Goal: Task Accomplishment & Management: Manage account settings

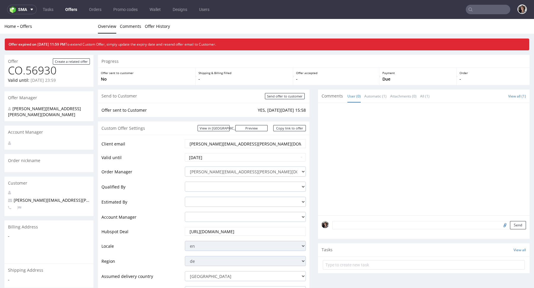
click at [233, 123] on div "Custom Offer Settings View in Hubspot Preview https://packhelp.de/packhelp-plus…" at bounding box center [204, 128] width 212 height 13
click at [230, 130] on link "View in [GEOGRAPHIC_DATA]" at bounding box center [214, 128] width 32 height 6
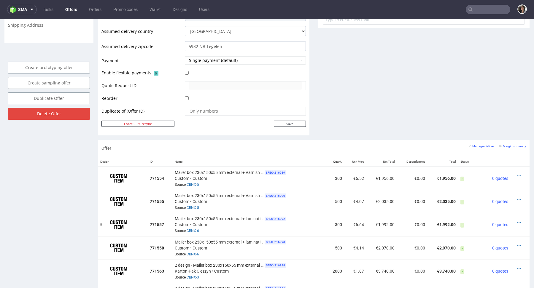
click at [192, 232] on div "Mailer box 230x150x55 mm external + lamination Matte SPEC- 216992 Custom • Cust…" at bounding box center [249, 225] width 149 height 18
click at [192, 231] on link "CBNX-6" at bounding box center [193, 231] width 12 height 4
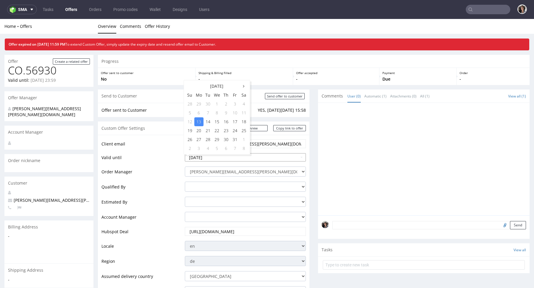
click at [222, 160] on input "[DATE]" at bounding box center [245, 157] width 121 height 8
click at [215, 119] on td "15" at bounding box center [216, 121] width 9 height 9
type input "2025-10-15"
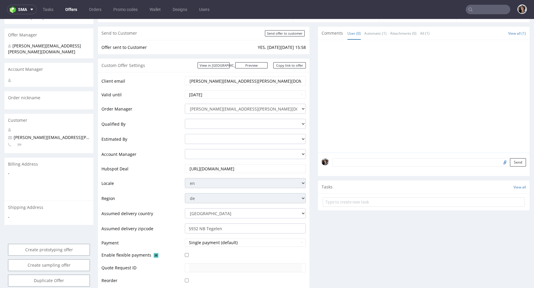
scroll to position [178, 0]
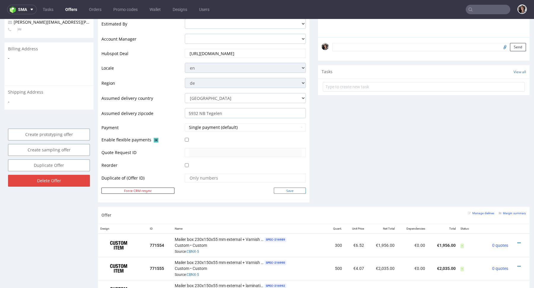
click at [290, 189] on input "Save" at bounding box center [290, 191] width 32 height 6
type input "In progress..."
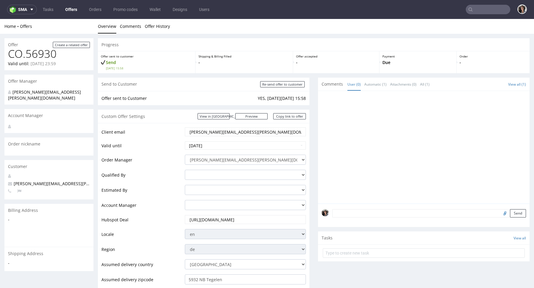
scroll to position [0, 0]
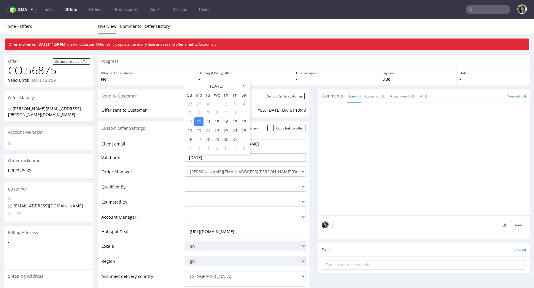
click at [214, 121] on td "15" at bounding box center [216, 121] width 9 height 9
type input "2025-10-15"
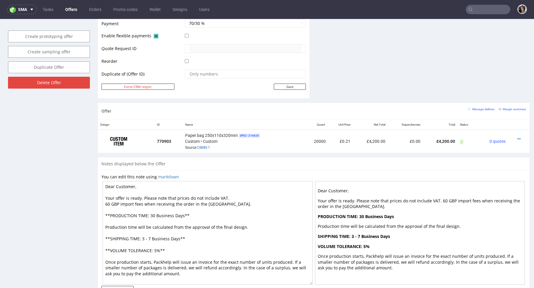
scroll to position [301, 0]
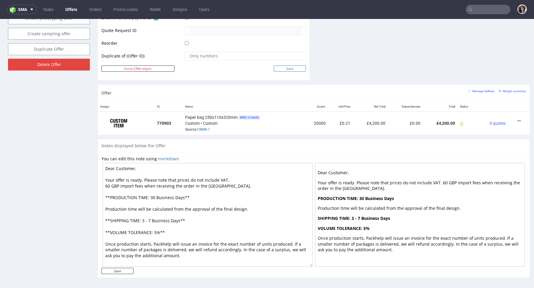
click at [286, 67] on input "Save" at bounding box center [290, 69] width 32 height 6
type input "In progress..."
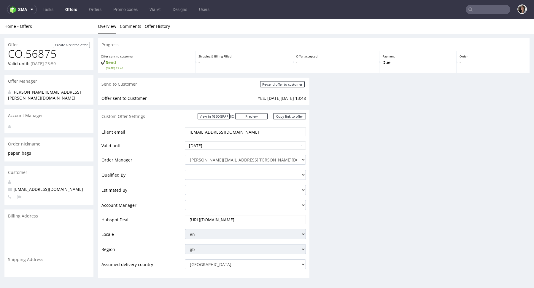
scroll to position [0, 0]
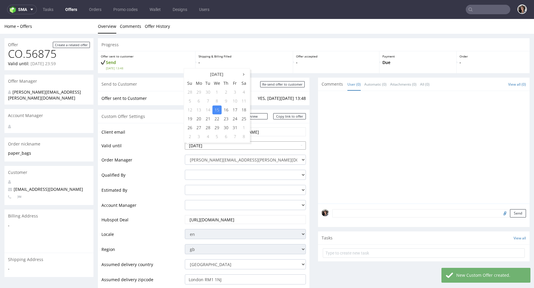
click at [217, 146] on input "[DATE]" at bounding box center [245, 146] width 121 height 8
click at [274, 202] on select "adrian.margula@packhelp.com alex.lemee@packhelp.com angelina.marc@packhelp.com …" at bounding box center [245, 205] width 121 height 10
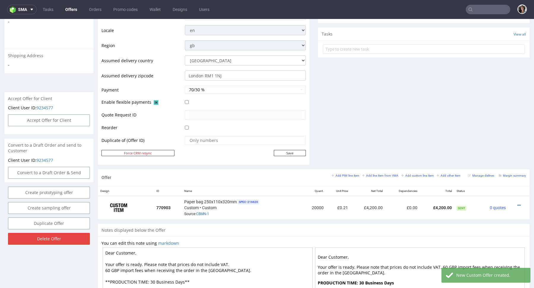
scroll to position [269, 0]
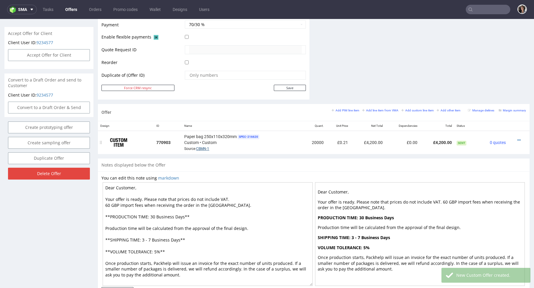
click at [206, 149] on link "CBMN-1" at bounding box center [202, 149] width 13 height 4
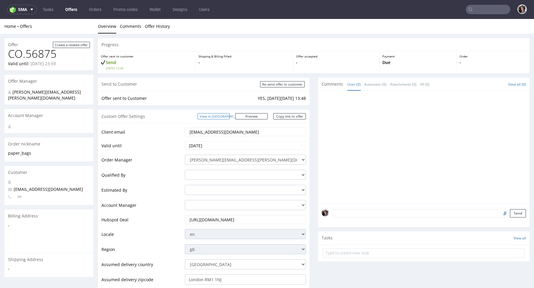
click at [229, 116] on link "View in [GEOGRAPHIC_DATA]" at bounding box center [214, 116] width 32 height 6
click at [217, 144] on input "[DATE]" at bounding box center [245, 146] width 121 height 8
click at [226, 107] on td "16" at bounding box center [226, 110] width 9 height 9
type input "2025-10-16"
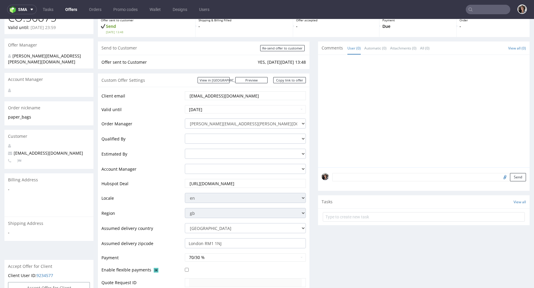
scroll to position [295, 0]
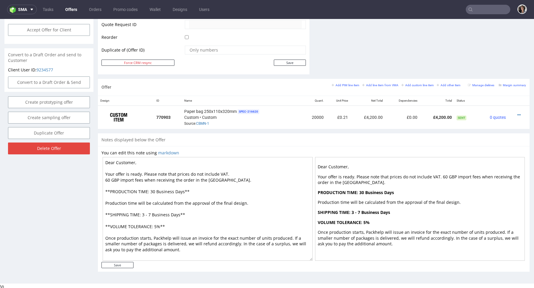
click at [293, 59] on td "Save" at bounding box center [244, 62] width 123 height 7
click at [293, 60] on input "Save" at bounding box center [290, 63] width 32 height 6
type input "In progress..."
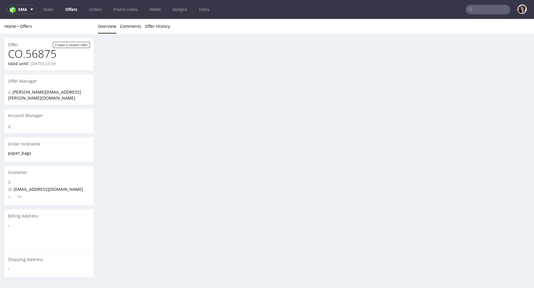
scroll to position [0, 0]
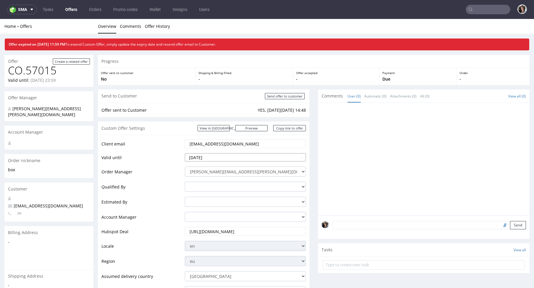
click at [219, 155] on input "[DATE]" at bounding box center [245, 157] width 121 height 8
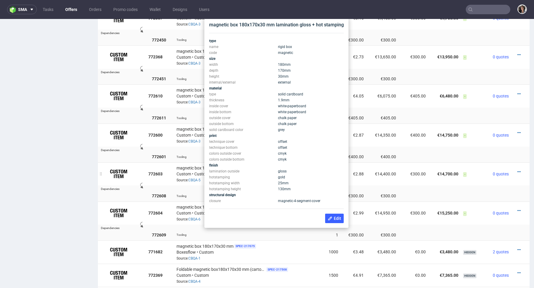
scroll to position [481, 0]
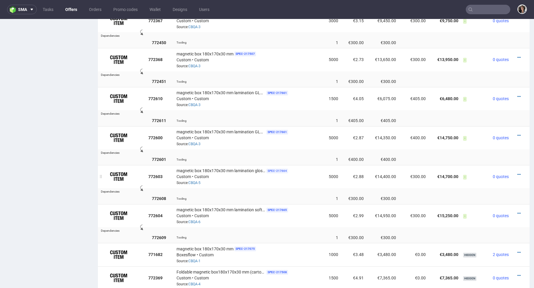
click at [276, 170] on span "SPEC- 217664" at bounding box center [277, 171] width 22 height 5
click at [196, 181] on link "CBQA-5" at bounding box center [194, 183] width 12 height 4
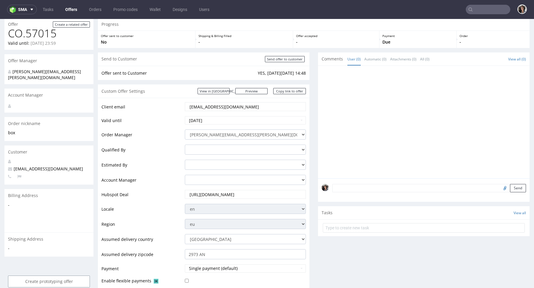
scroll to position [0, 0]
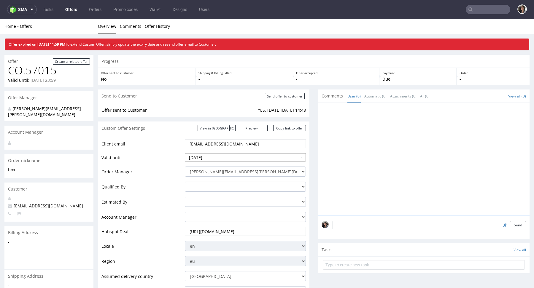
click at [214, 159] on input "2025-10-13" at bounding box center [245, 157] width 121 height 8
click at [228, 118] on td "16" at bounding box center [226, 121] width 9 height 9
type input "2025-10-16"
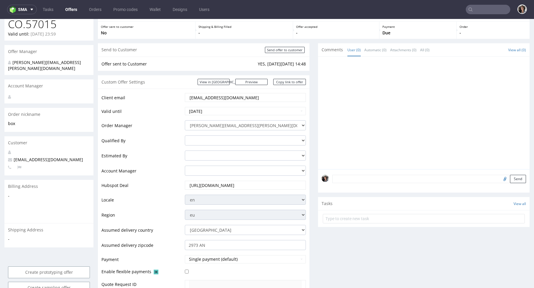
scroll to position [172, 0]
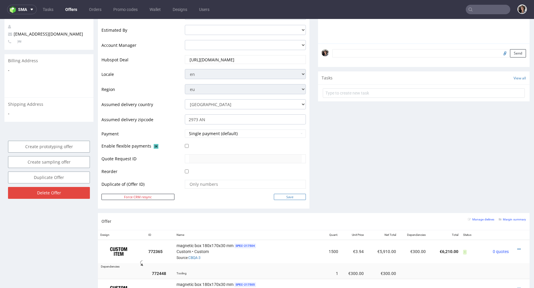
click at [295, 195] on input "Save" at bounding box center [290, 197] width 32 height 6
type input "In progress..."
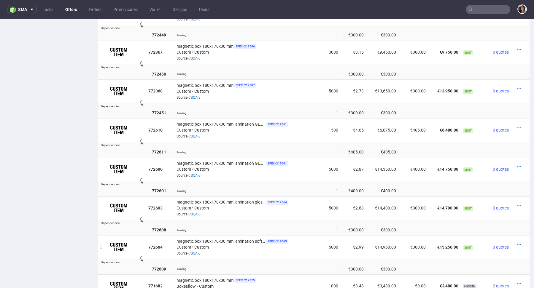
scroll to position [438, 0]
click at [517, 245] on icon at bounding box center [518, 245] width 3 height 4
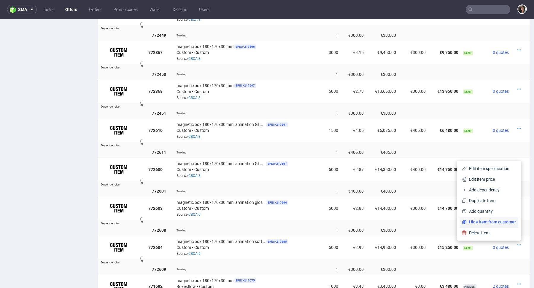
click at [497, 222] on span "Hide item from customer" at bounding box center [491, 222] width 49 height 6
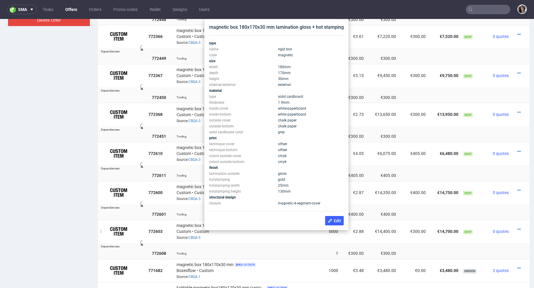
scroll to position [414, 0]
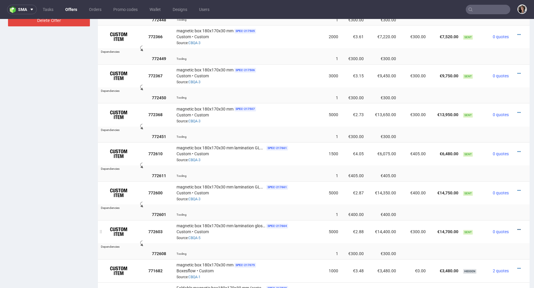
click at [517, 228] on icon at bounding box center [518, 230] width 3 height 4
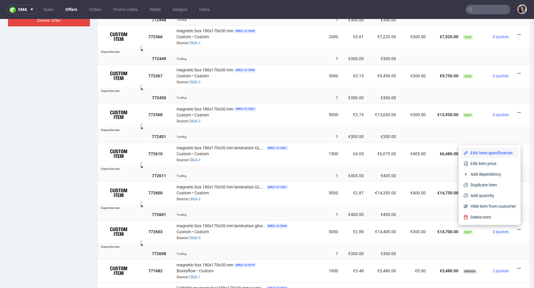
click at [478, 154] on span "Edit item specification" at bounding box center [492, 153] width 48 height 6
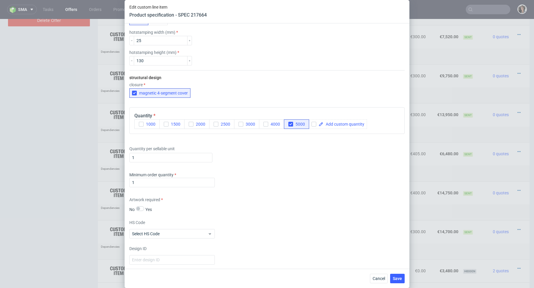
scroll to position [457, 0]
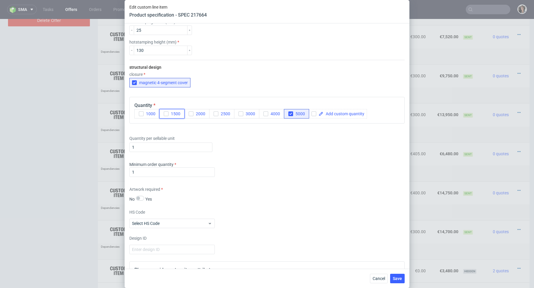
click at [167, 114] on icon "button" at bounding box center [166, 114] width 4 height 4
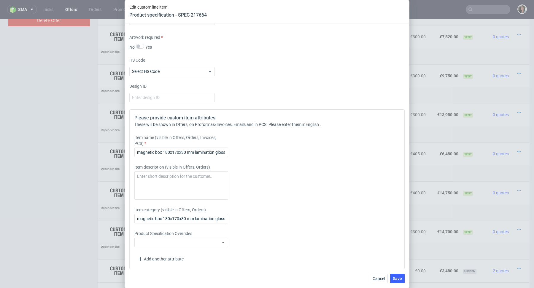
scroll to position [613, 0]
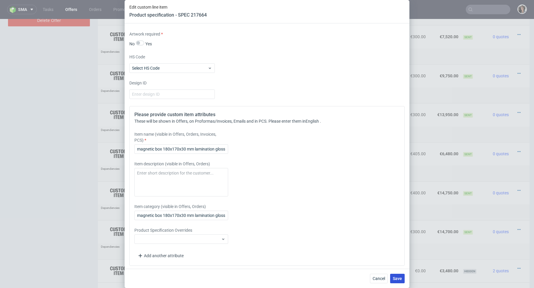
click at [396, 280] on span "Save" at bounding box center [397, 279] width 9 height 4
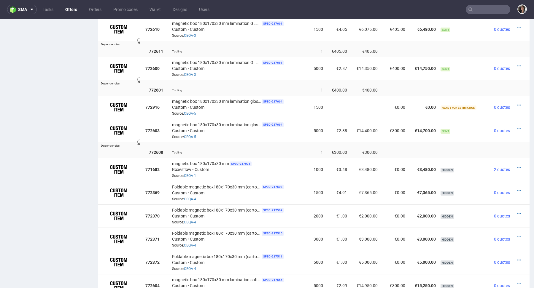
scroll to position [537, 0]
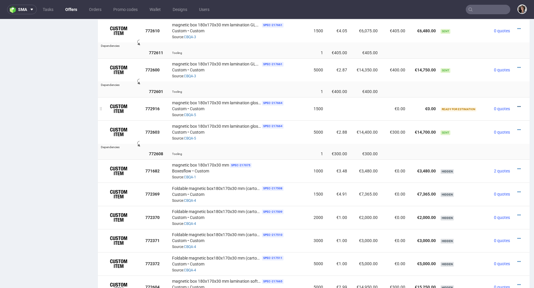
click at [517, 105] on icon at bounding box center [518, 107] width 3 height 4
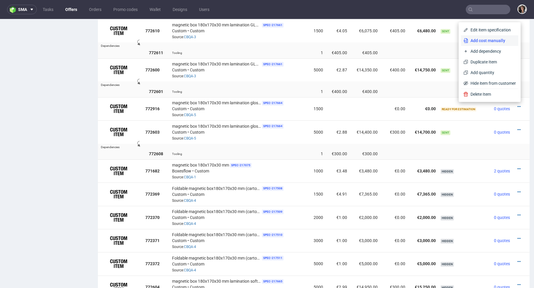
click at [469, 41] on span "Add cost manually" at bounding box center [492, 41] width 48 height 6
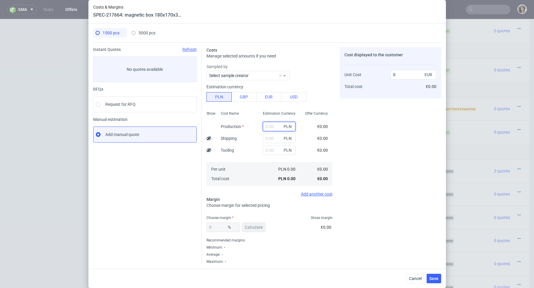
click at [270, 126] on input "text" at bounding box center [279, 126] width 33 height 9
paste input "17850"
type input "17850"
type input "2.79"
type input "17850"
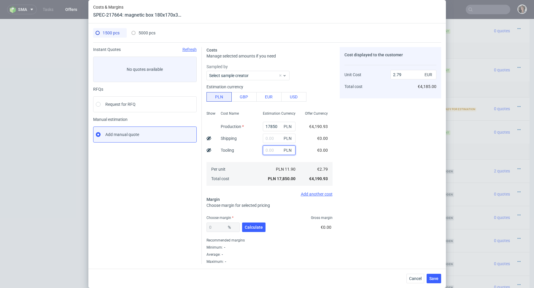
click at [271, 149] on input "text" at bounding box center [279, 150] width 33 height 9
type input "1300"
type input "2.99"
type input "1300"
click at [275, 139] on input "text" at bounding box center [279, 138] width 33 height 9
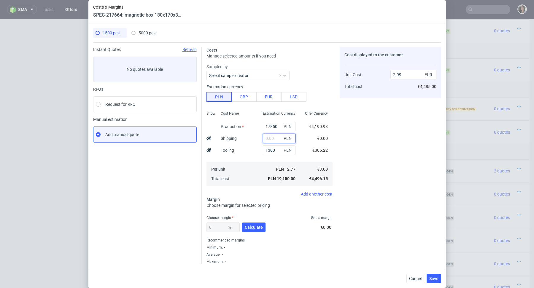
paste input "823,02"
type input "823.02"
type input "3.12"
type input "823.02"
click at [250, 226] on span "Calculate" at bounding box center [254, 227] width 18 height 4
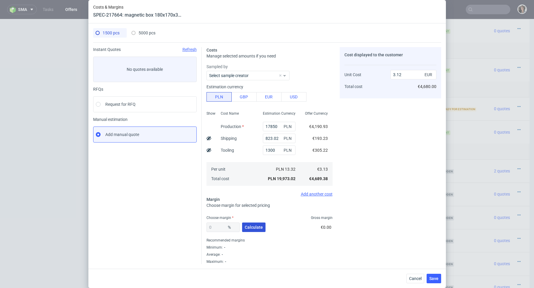
type input "29.07"
type input "4.41"
click at [433, 280] on span "Save" at bounding box center [433, 279] width 9 height 4
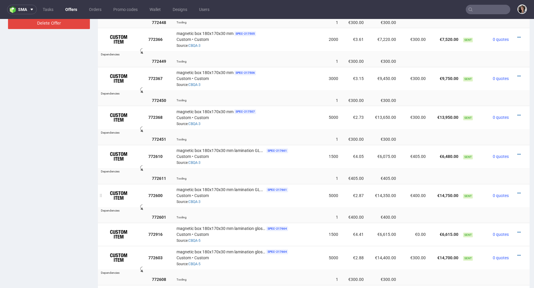
scroll to position [413, 0]
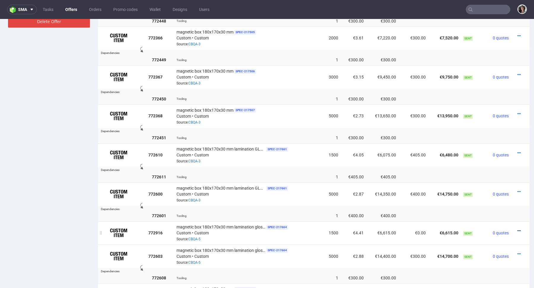
click at [517, 229] on icon at bounding box center [518, 231] width 3 height 4
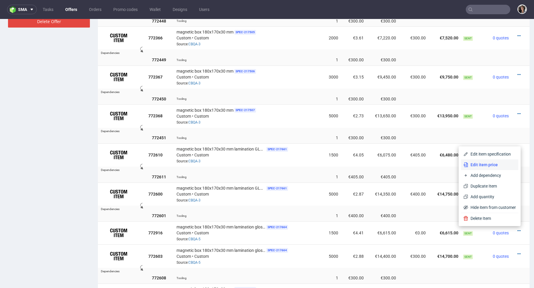
click at [472, 166] on span "Edit item price" at bounding box center [492, 165] width 48 height 6
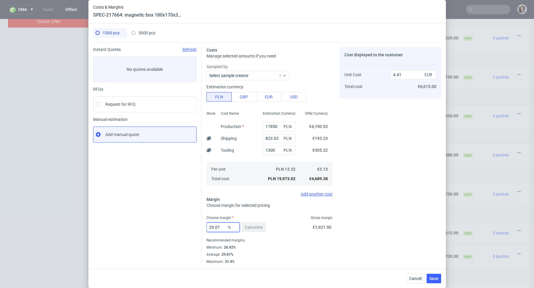
drag, startPoint x: 225, startPoint y: 227, endPoint x: 195, endPoint y: 228, distance: 29.7
click at [195, 228] on div "Instant Quotes Refresh No quotes available RFQs Request for RFQ Manual estimati…" at bounding box center [267, 153] width 348 height 222
type input "27"
type input "4.28"
type input "27"
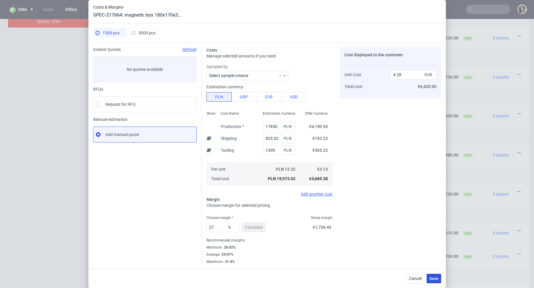
click at [432, 275] on button "Save" at bounding box center [434, 278] width 15 height 9
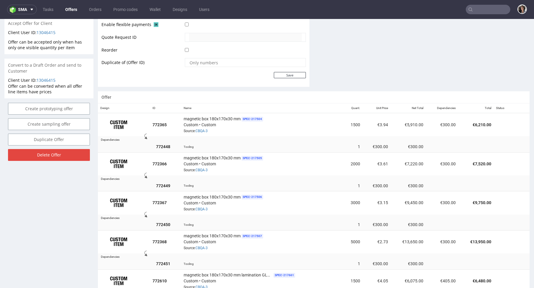
scroll to position [347, 0]
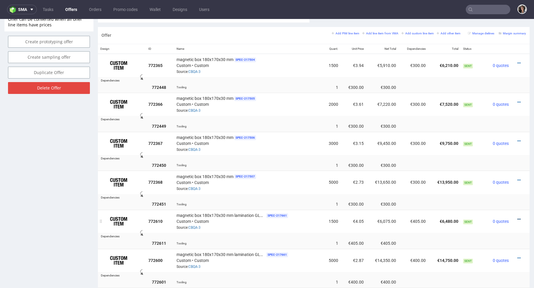
click at [517, 217] on icon at bounding box center [518, 219] width 3 height 4
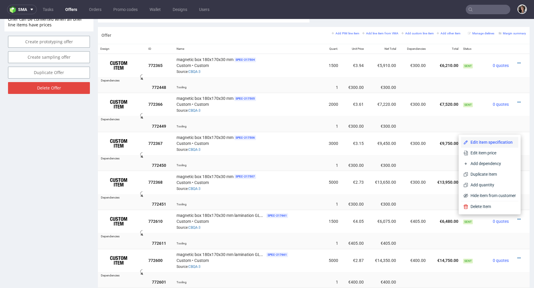
click at [484, 142] on span "Edit item specification" at bounding box center [492, 142] width 48 height 6
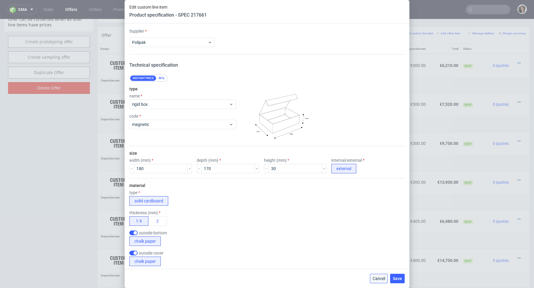
click at [378, 278] on span "Cancel" at bounding box center [379, 279] width 12 height 4
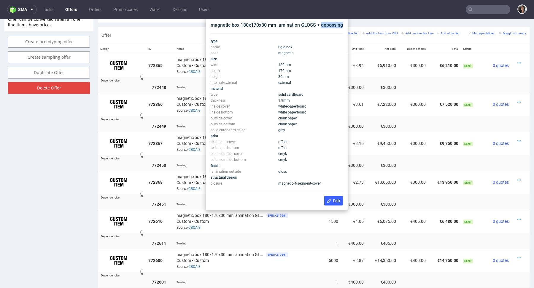
drag, startPoint x: 344, startPoint y: 24, endPoint x: 321, endPoint y: 24, distance: 23.4
click at [321, 24] on div "magnetic box 180x170x30 mm lamination GLOSS + debossing type name rigid box cod…" at bounding box center [276, 114] width 137 height 189
copy div "debossing"
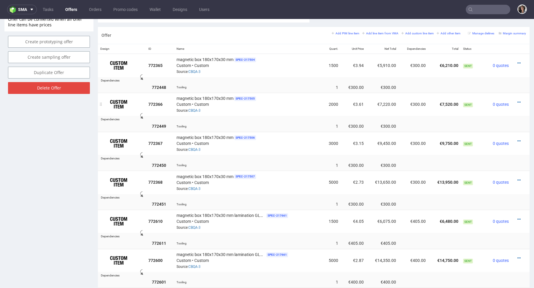
click at [415, 111] on td "€300.00" at bounding box center [413, 104] width 30 height 23
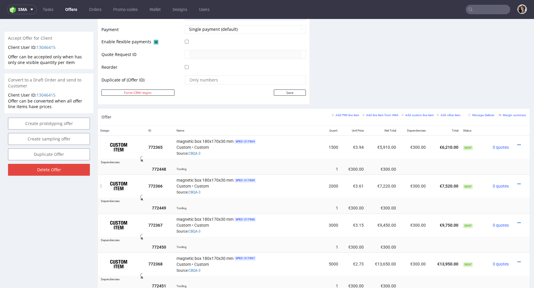
scroll to position [303, 0]
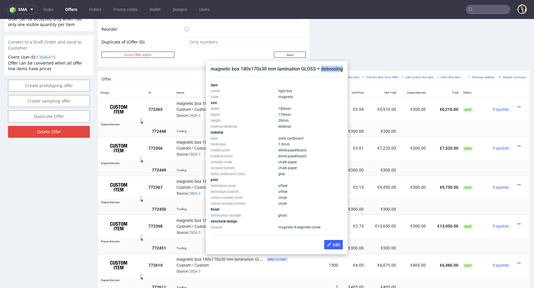
copy div "debossing"
drag, startPoint x: 344, startPoint y: 70, endPoint x: 321, endPoint y: 71, distance: 23.7
click at [321, 71] on div "magnetic box 180x170x30 mm lamination GLOSS + debossing type name rigid box cod…" at bounding box center [276, 157] width 137 height 189
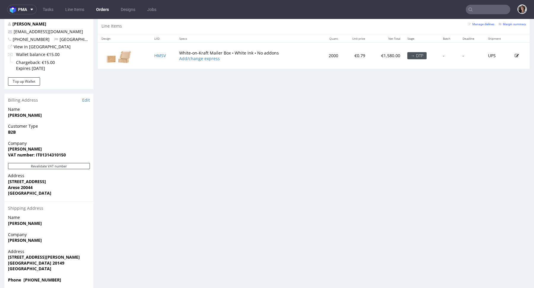
scroll to position [327, 0]
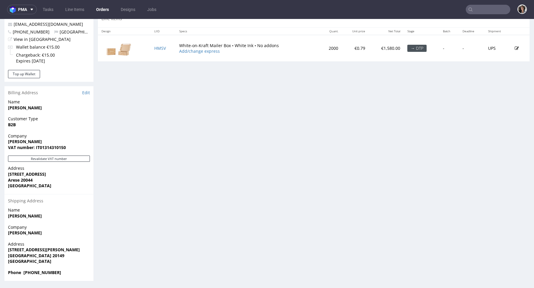
drag, startPoint x: 45, startPoint y: 233, endPoint x: 0, endPoint y: 233, distance: 45.4
copy strong "[PERSON_NAME]"
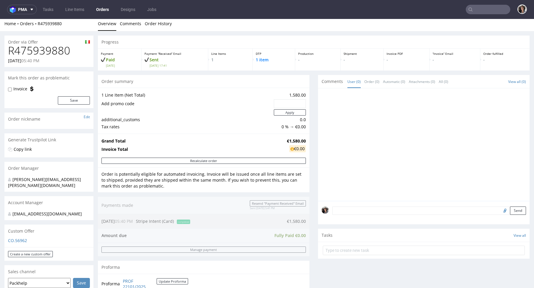
scroll to position [0, 0]
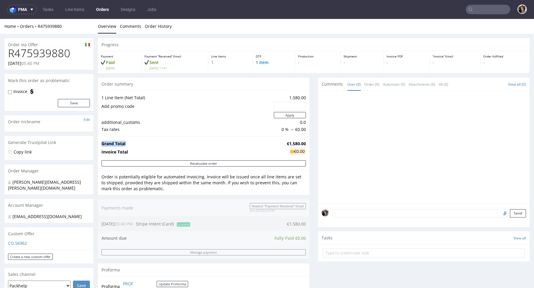
drag, startPoint x: 303, startPoint y: 142, endPoint x: 280, endPoint y: 143, distance: 23.2
click at [280, 143] on div "Grand Total €1,580.00 Invoice Total €0.00" at bounding box center [204, 148] width 212 height 24
click at [280, 143] on td "Grand Total" at bounding box center [193, 143] width 184 height 7
drag, startPoint x: 280, startPoint y: 143, endPoint x: 298, endPoint y: 143, distance: 17.8
click at [298, 143] on tr "Grand Total €1,580.00" at bounding box center [203, 143] width 204 height 7
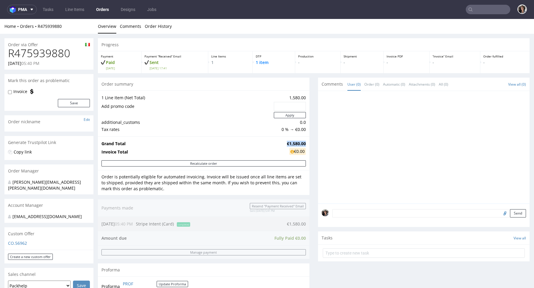
copy tr "€1,580.00"
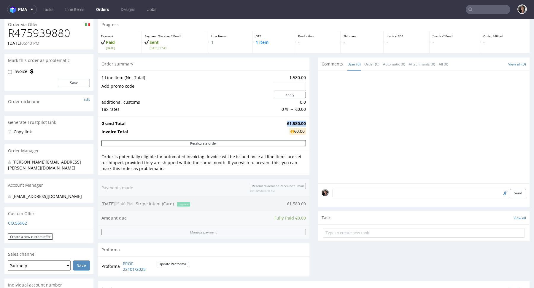
scroll to position [21, 0]
drag, startPoint x: 303, startPoint y: 201, endPoint x: 278, endPoint y: 201, distance: 24.9
click at [278, 201] on div "Order summary 1 Line Item (Net Total) 1,580.00 Add promo code Apply additional_…" at bounding box center [204, 169] width 212 height 224
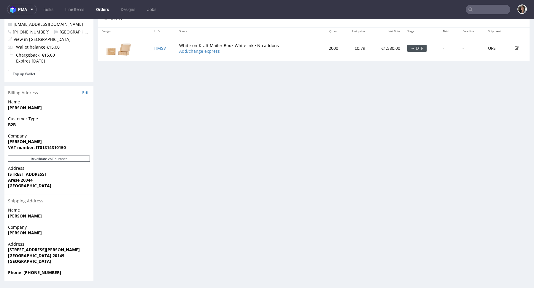
scroll to position [0, 0]
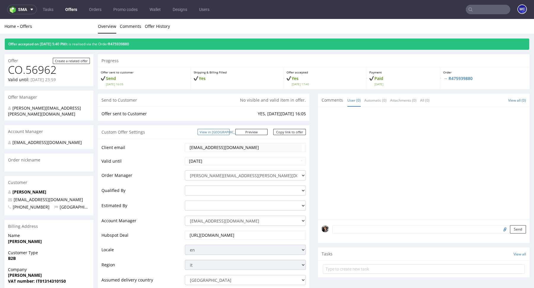
click at [219, 132] on link "View in [GEOGRAPHIC_DATA]" at bounding box center [214, 132] width 32 height 6
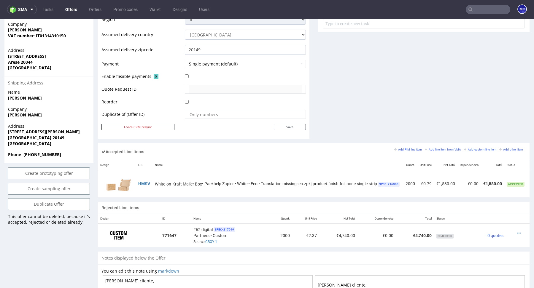
scroll to position [247, 0]
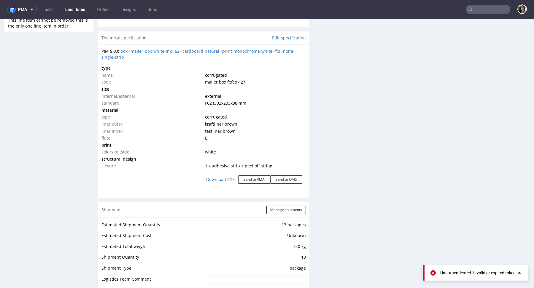
scroll to position [577, 0]
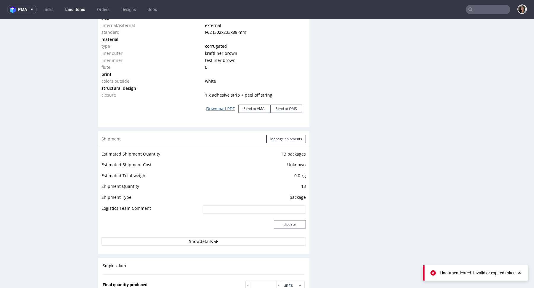
click at [216, 107] on link "Download PDF" at bounding box center [221, 108] width 36 height 13
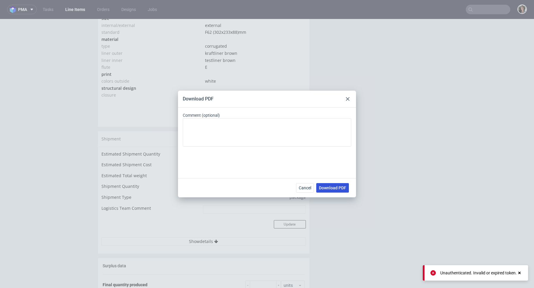
click at [327, 190] on span "Download PDF" at bounding box center [332, 188] width 27 height 4
click at [294, 66] on div "Download PDF Comment (optional) Cancel Download PDF" at bounding box center [267, 144] width 534 height 288
click at [306, 44] on div "Download PDF Comment (optional) Cancel Download PDF" at bounding box center [267, 144] width 534 height 288
click at [349, 100] on use at bounding box center [348, 99] width 4 height 4
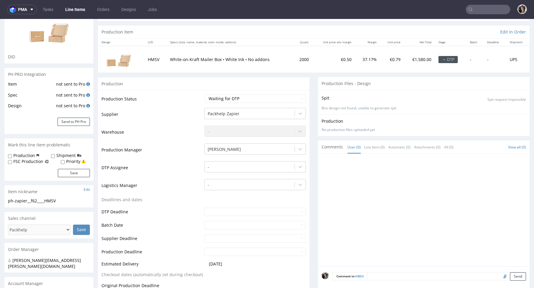
scroll to position [0, 0]
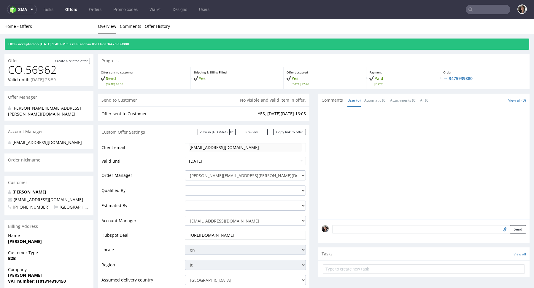
click at [136, 39] on div "Offer accepted on 13.10.2025 5:40 PM It is realised via the Order R475939880" at bounding box center [267, 44] width 525 height 11
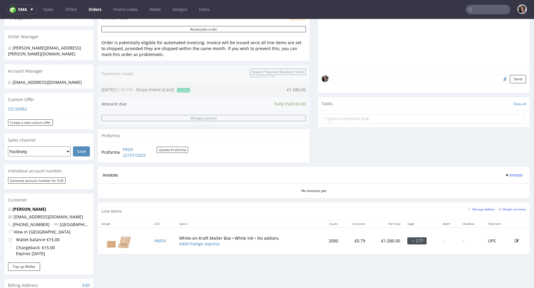
scroll to position [174, 0]
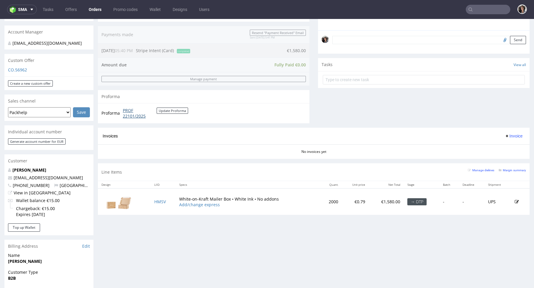
click at [126, 113] on link "PROF 22101/2025" at bounding box center [140, 114] width 34 height 12
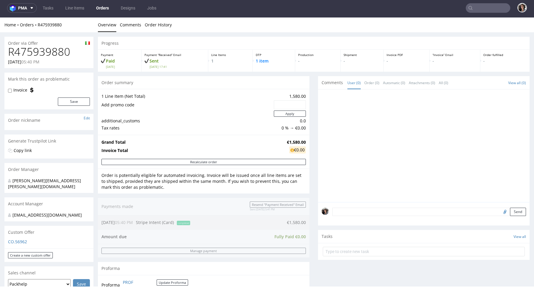
scroll to position [40, 0]
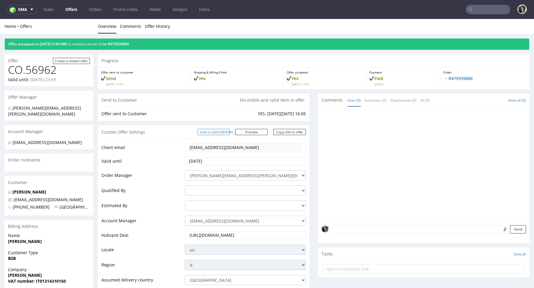
click at [227, 132] on link "View in [GEOGRAPHIC_DATA]" at bounding box center [214, 132] width 32 height 6
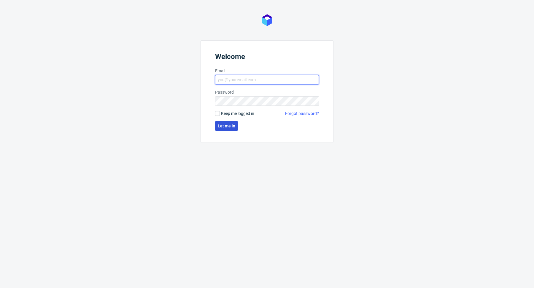
type input "[PERSON_NAME][EMAIL_ADDRESS][PERSON_NAME][DOMAIN_NAME]"
click at [227, 124] on span "Let me in" at bounding box center [227, 126] width 18 height 4
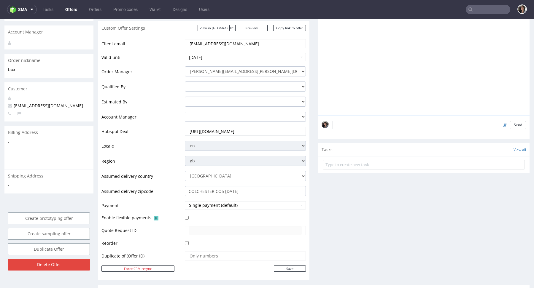
scroll to position [275, 0]
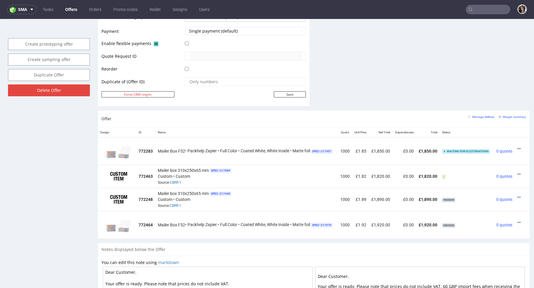
click at [507, 115] on small "Margin summary" at bounding box center [512, 116] width 27 height 3
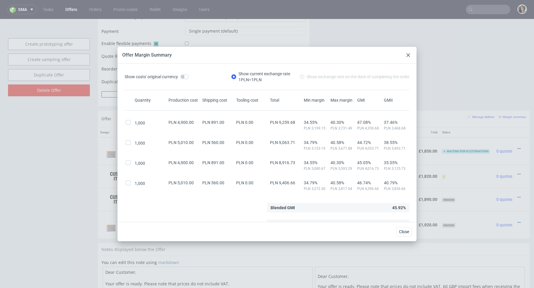
click at [409, 53] on div at bounding box center [408, 55] width 7 height 7
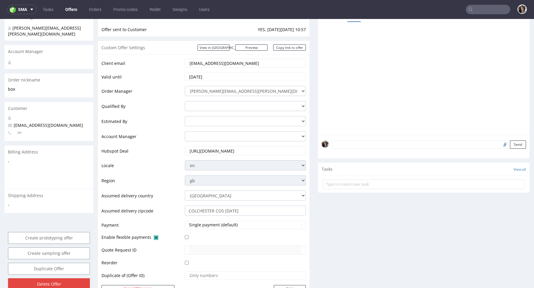
scroll to position [0, 0]
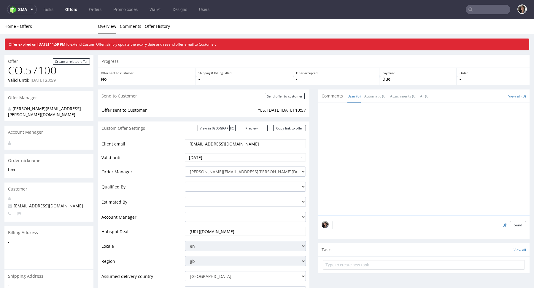
click at [255, 142] on input "hello@awesomehamperco.co.uk" at bounding box center [245, 144] width 113 height 8
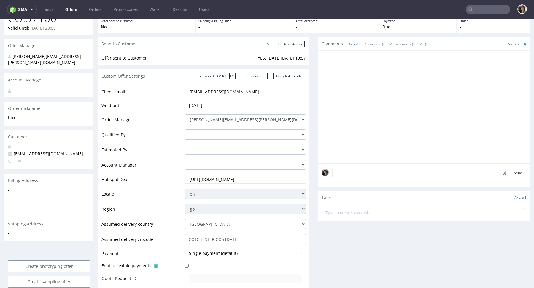
scroll to position [241, 0]
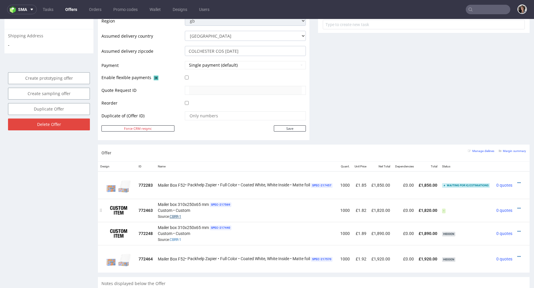
click at [178, 215] on link "CBRR-1" at bounding box center [176, 217] width 12 height 4
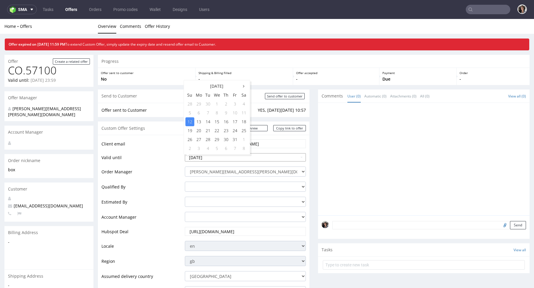
click at [217, 159] on input "2025-10-12" at bounding box center [245, 157] width 121 height 8
click at [190, 131] on td "19" at bounding box center [189, 130] width 9 height 9
type input "2025-10-19"
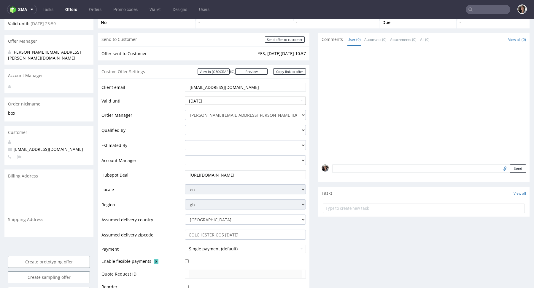
scroll to position [118, 0]
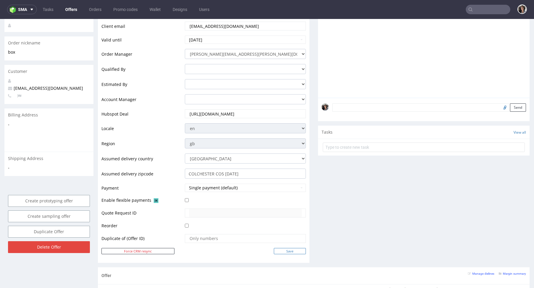
click at [286, 248] on input "Save" at bounding box center [290, 251] width 32 height 6
type input "In progress..."
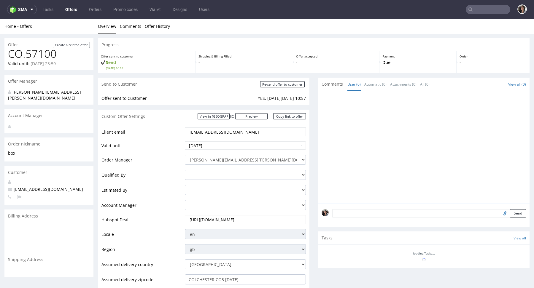
scroll to position [0, 0]
click at [288, 118] on link "Copy link to offer" at bounding box center [289, 116] width 33 height 6
click at [289, 116] on link "Copy link to offer" at bounding box center [289, 116] width 33 height 6
click at [287, 84] on input "Re-send offer to customer" at bounding box center [282, 84] width 45 height 6
type input "In progress..."
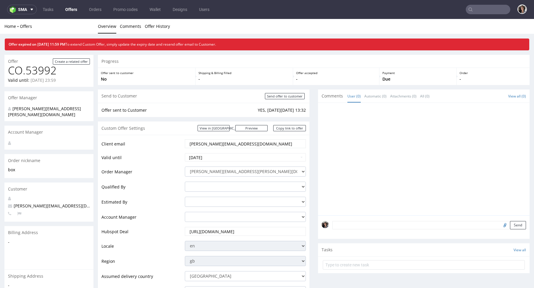
click at [486, 9] on input "text" at bounding box center [488, 9] width 45 height 9
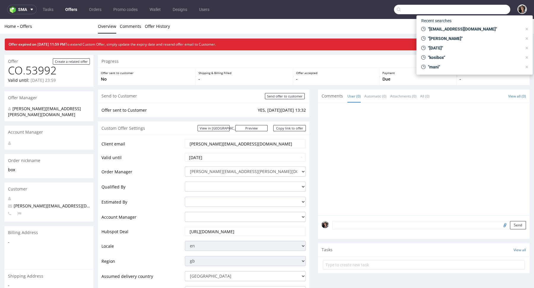
paste input "[EMAIL_ADDRESS][DOMAIN_NAME]"
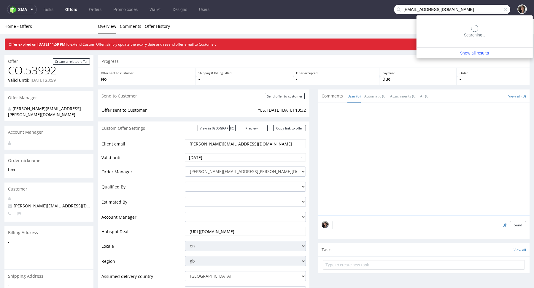
type input "[EMAIL_ADDRESS][DOMAIN_NAME]"
